Goal: Task Accomplishment & Management: Manage account settings

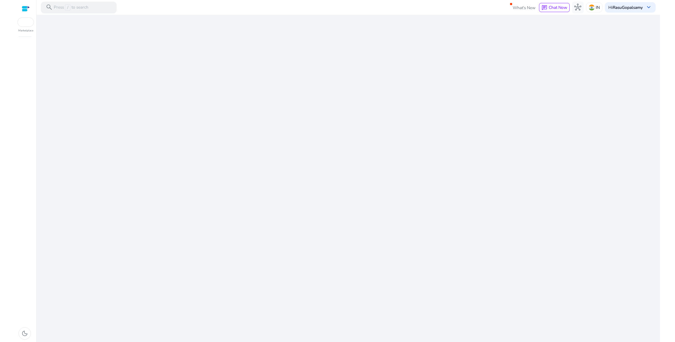
click at [323, 220] on div "We are getting things ready for you..." at bounding box center [348, 179] width 618 height 328
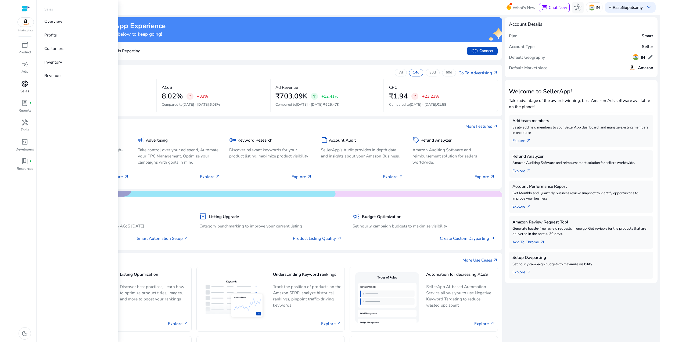
click at [23, 91] on p "Sales" at bounding box center [24, 91] width 9 height 5
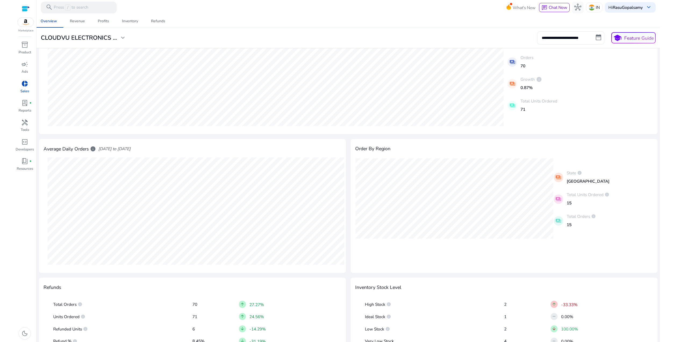
scroll to position [27, 0]
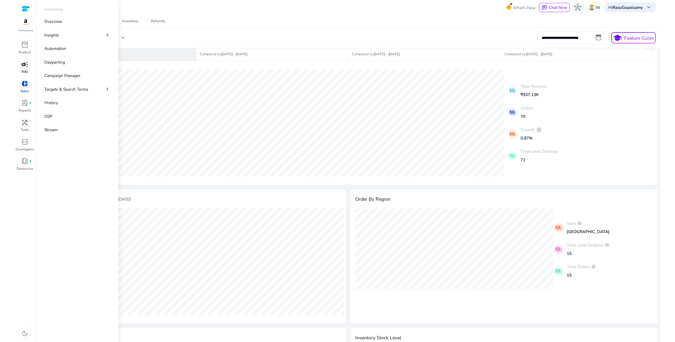
click at [21, 70] on link "campaign Ads" at bounding box center [24, 69] width 19 height 19
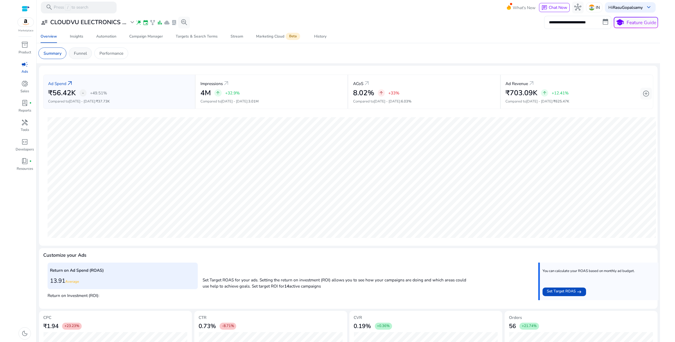
click at [89, 52] on div "Funnel" at bounding box center [80, 54] width 23 height 12
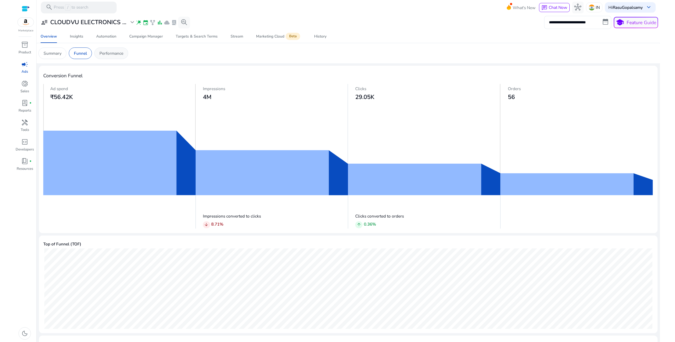
click at [107, 53] on p "Performance" at bounding box center [111, 53] width 24 height 6
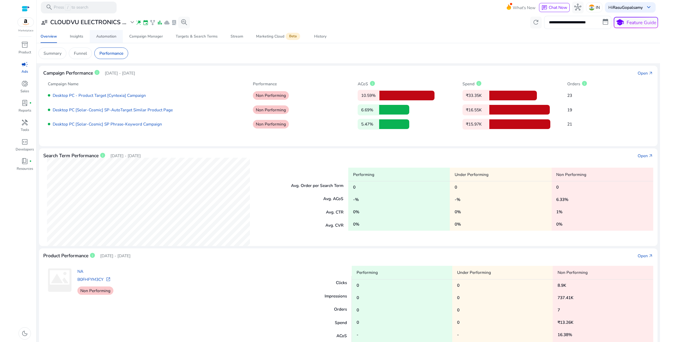
click at [96, 35] on link "Automation" at bounding box center [106, 36] width 33 height 13
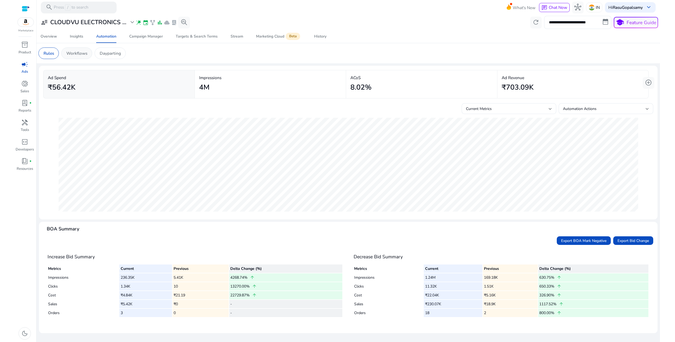
click at [79, 55] on p "Workflows" at bounding box center [76, 53] width 21 height 6
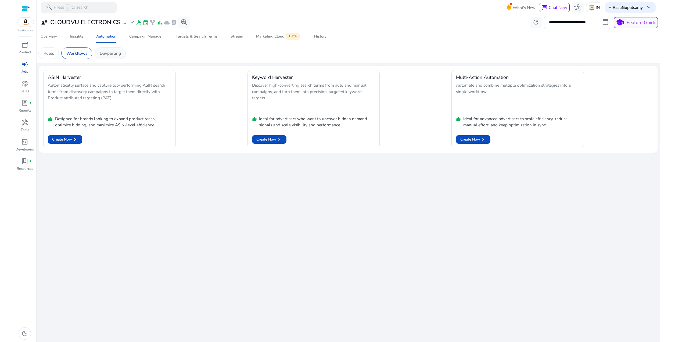
click at [115, 50] on p "Dayparting" at bounding box center [110, 53] width 21 height 6
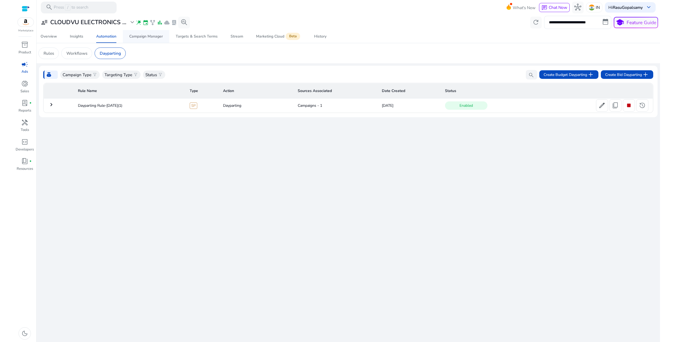
click at [158, 41] on span "Campaign Manager" at bounding box center [146, 36] width 34 height 13
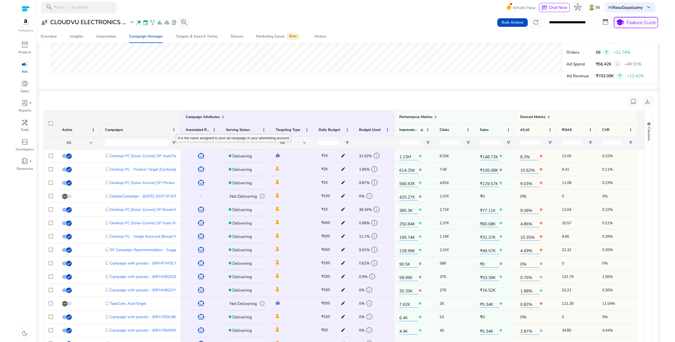
scroll to position [309, 0]
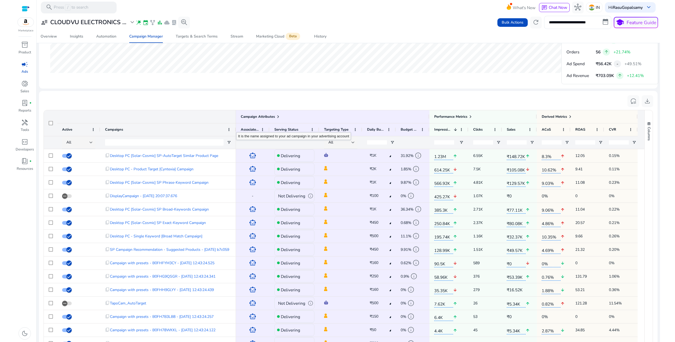
drag, startPoint x: 179, startPoint y: 129, endPoint x: 234, endPoint y: 128, distance: 55.1
click at [234, 128] on div at bounding box center [235, 130] width 2 height 13
click at [234, 118] on div "Campaign Attributes" at bounding box center [140, 116] width 192 height 13
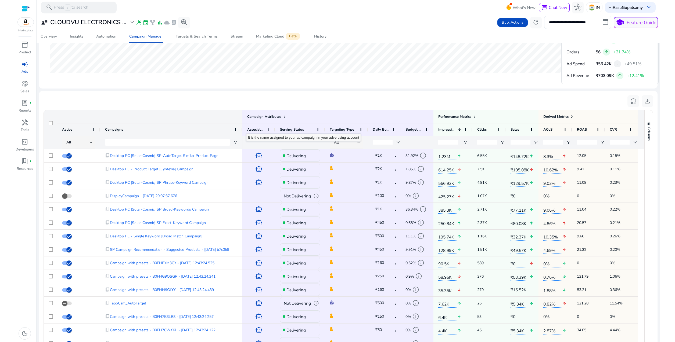
drag, startPoint x: 235, startPoint y: 130, endPoint x: 241, endPoint y: 129, distance: 6.5
click at [241, 129] on div at bounding box center [242, 130] width 2 height 13
click at [518, 132] on span "Sales" at bounding box center [514, 129] width 9 height 5
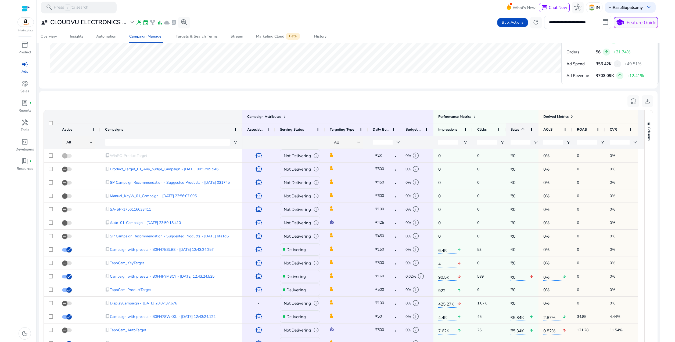
click at [518, 132] on span "Sales" at bounding box center [514, 129] width 9 height 5
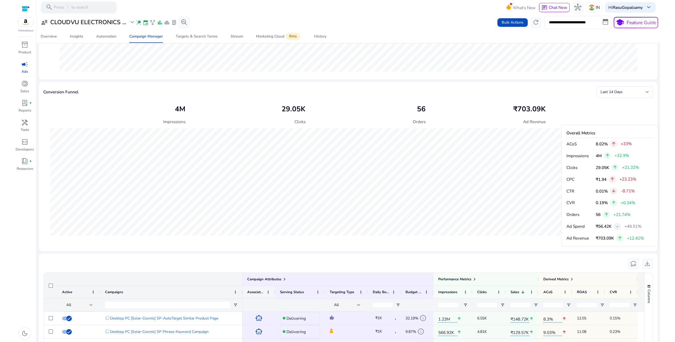
scroll to position [145, 0]
click at [575, 25] on input "**********" at bounding box center [577, 22] width 67 height 13
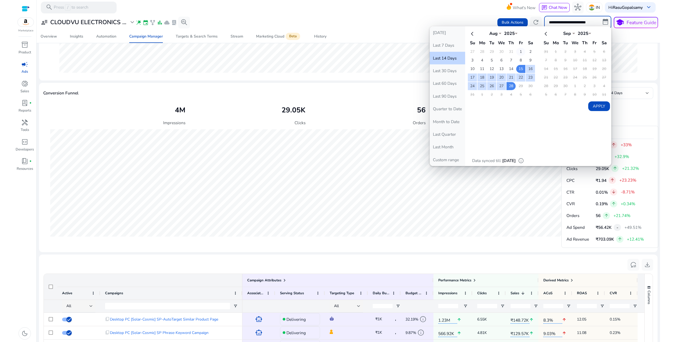
click at [519, 52] on td "1" at bounding box center [520, 52] width 9 height 8
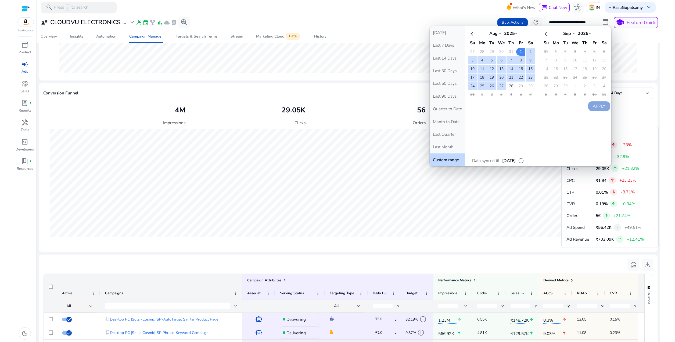
click at [512, 85] on td "28" at bounding box center [510, 86] width 9 height 8
click at [593, 103] on button "Apply" at bounding box center [599, 107] width 22 height 10
type input "**********"
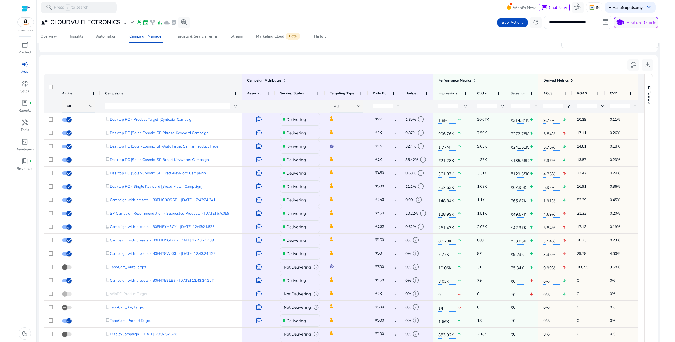
scroll to position [346, 0]
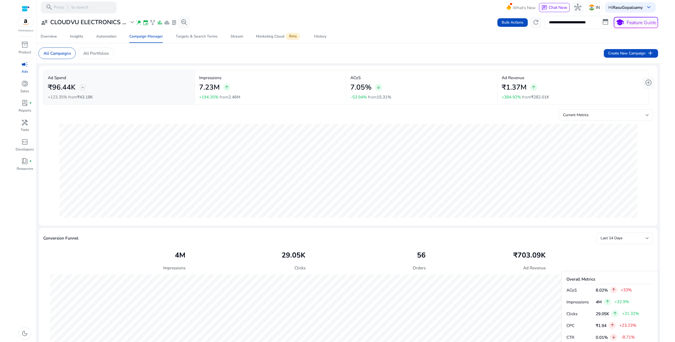
scroll to position [346, 0]
